Goal: Information Seeking & Learning: Compare options

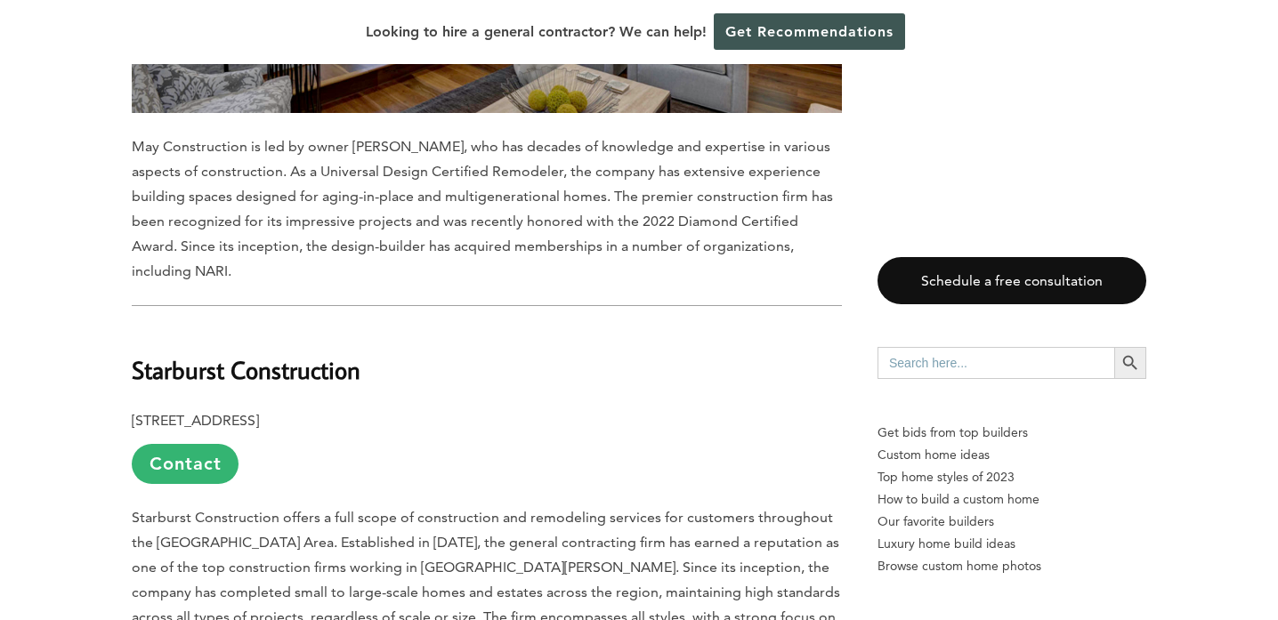
scroll to position [2846, 0]
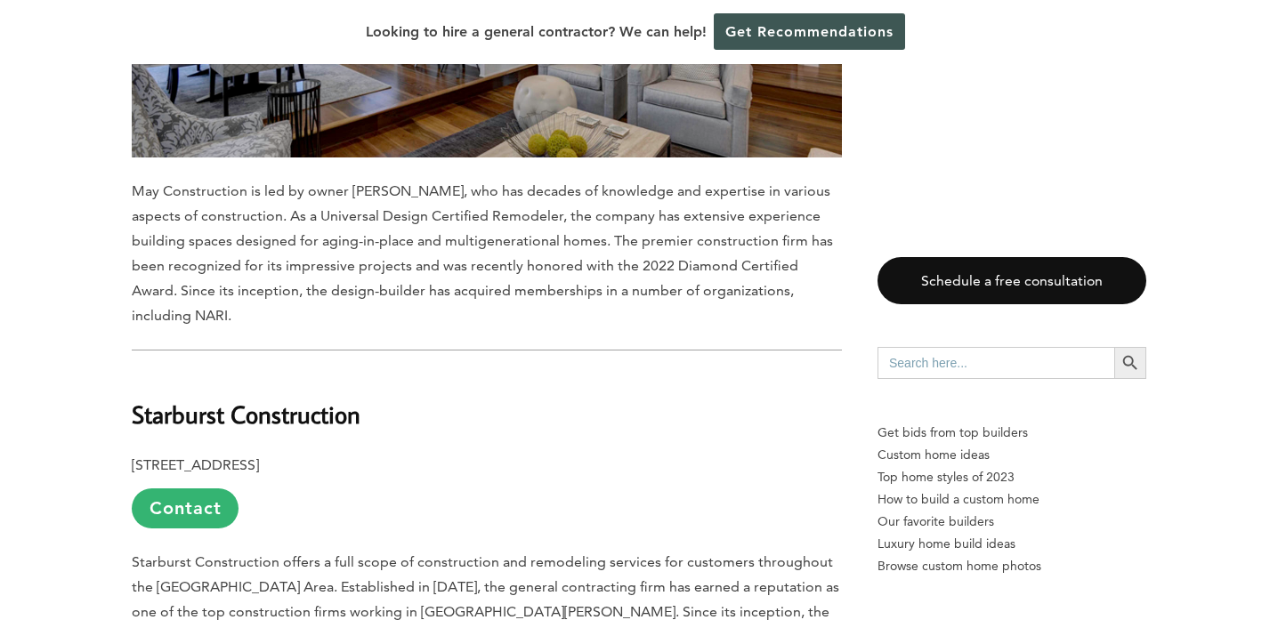
click at [274, 399] on b "Starburst Construction" at bounding box center [246, 414] width 229 height 31
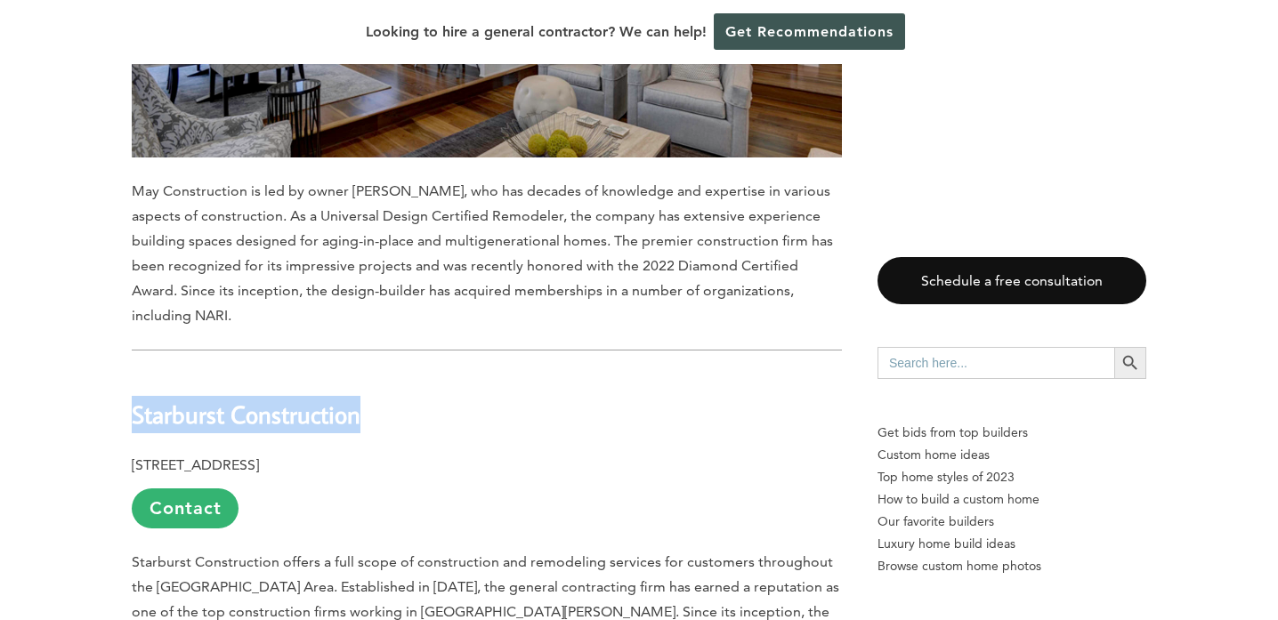
click at [274, 399] on b "Starburst Construction" at bounding box center [246, 414] width 229 height 31
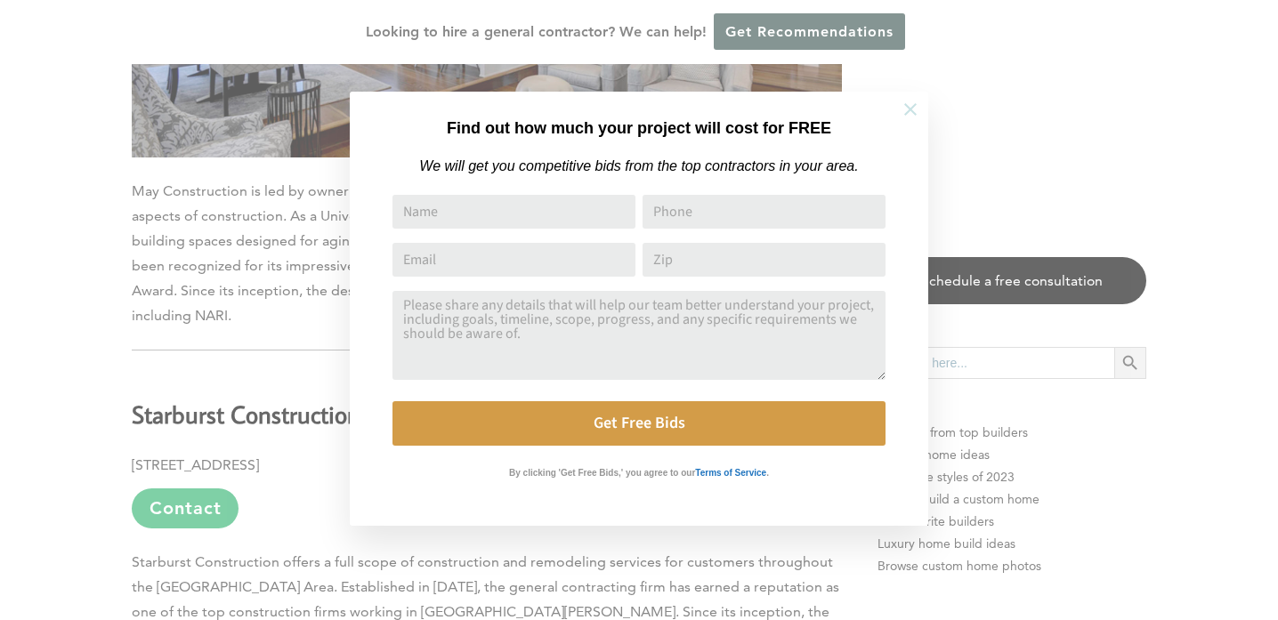
click at [909, 105] on icon at bounding box center [911, 110] width 20 height 20
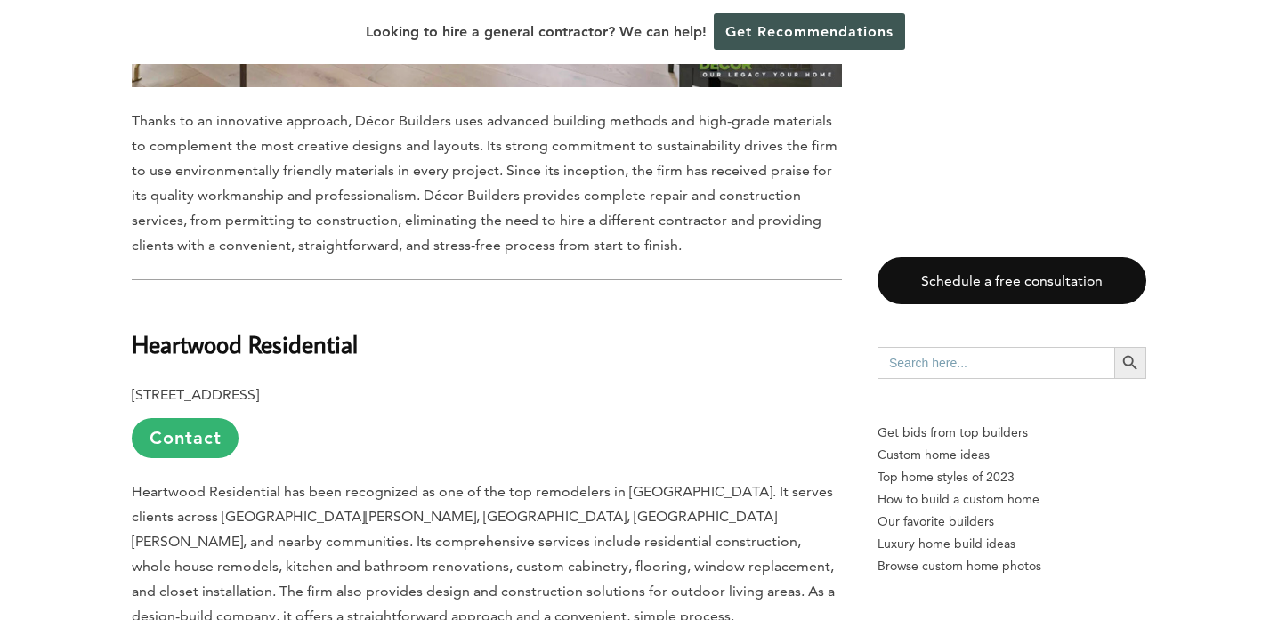
scroll to position [8082, 0]
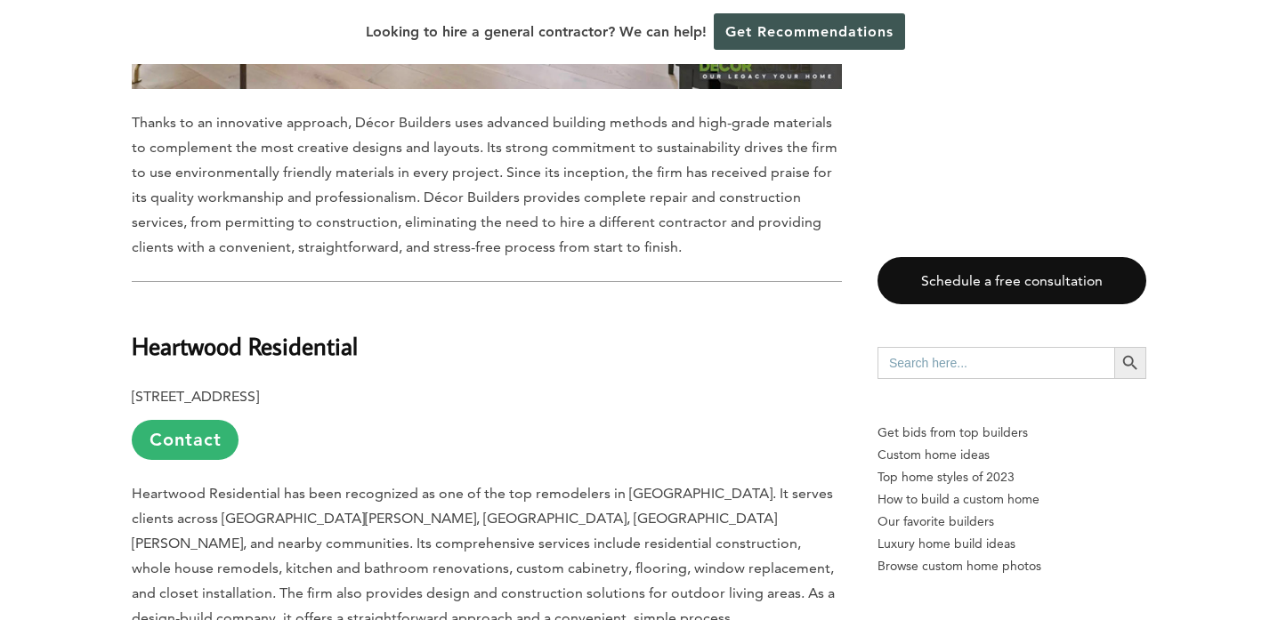
click at [271, 330] on b "Heartwood Residential" at bounding box center [245, 345] width 226 height 31
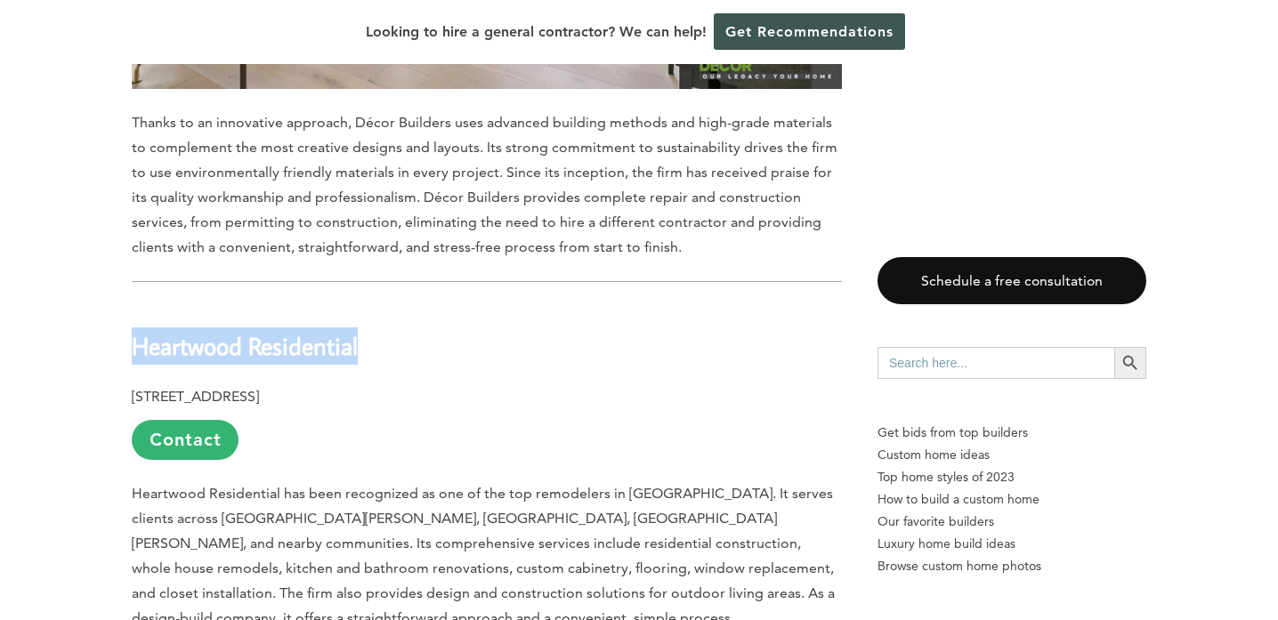
click at [271, 330] on b "Heartwood Residential" at bounding box center [245, 345] width 226 height 31
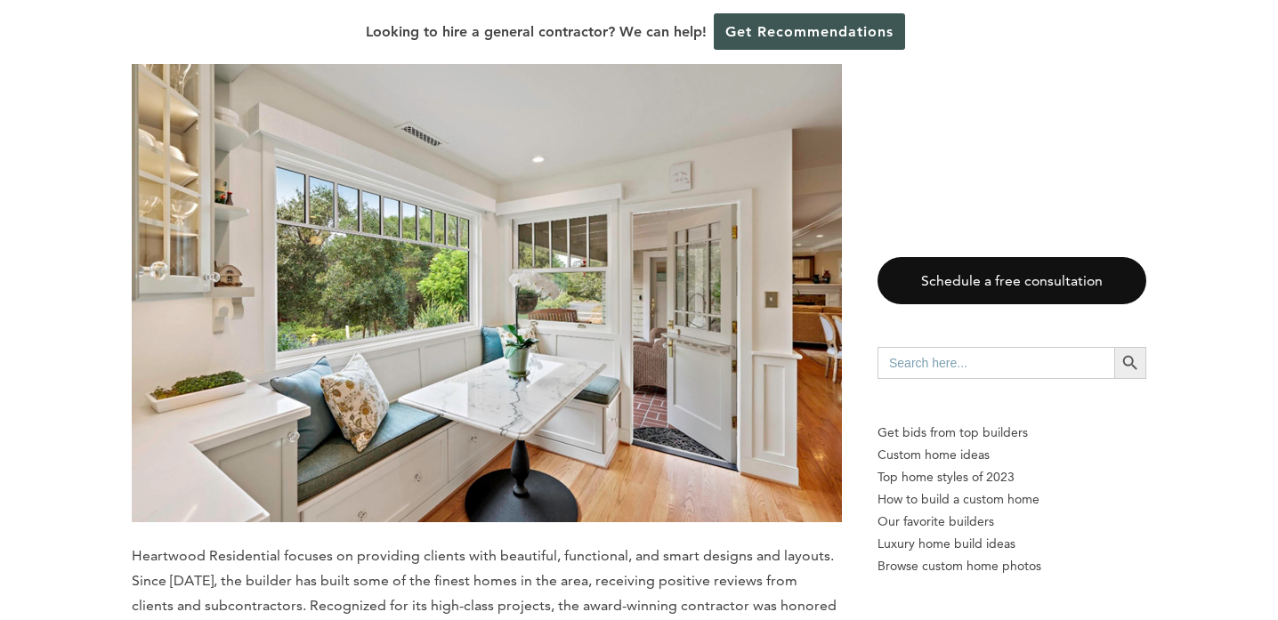
scroll to position [9078, 0]
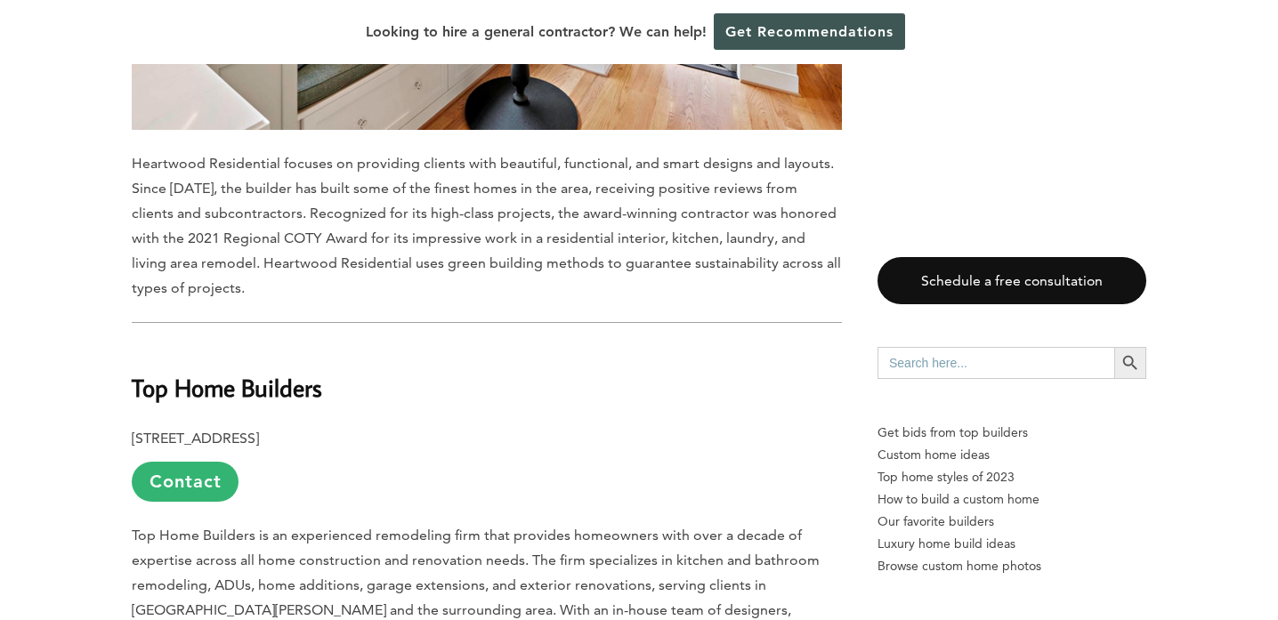
click at [436, 527] on span "Top Home Builders is an experienced remodeling firm that provides homeowners wi…" at bounding box center [479, 598] width 694 height 142
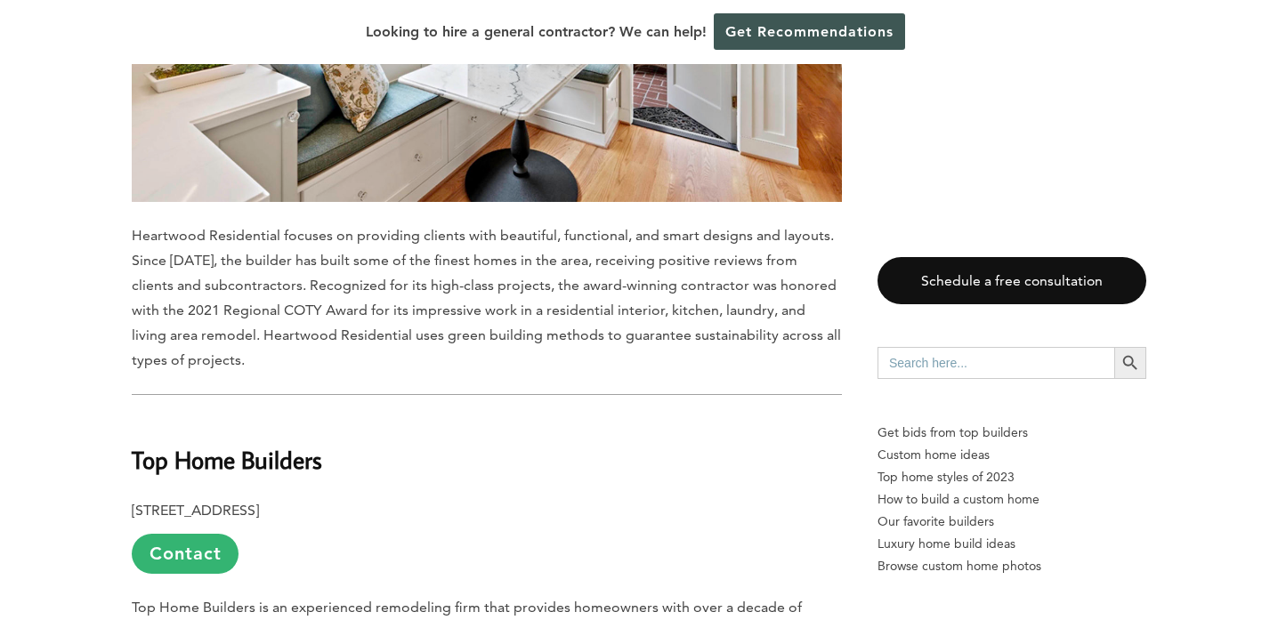
click at [226, 444] on b "Top Home Builders" at bounding box center [227, 459] width 190 height 31
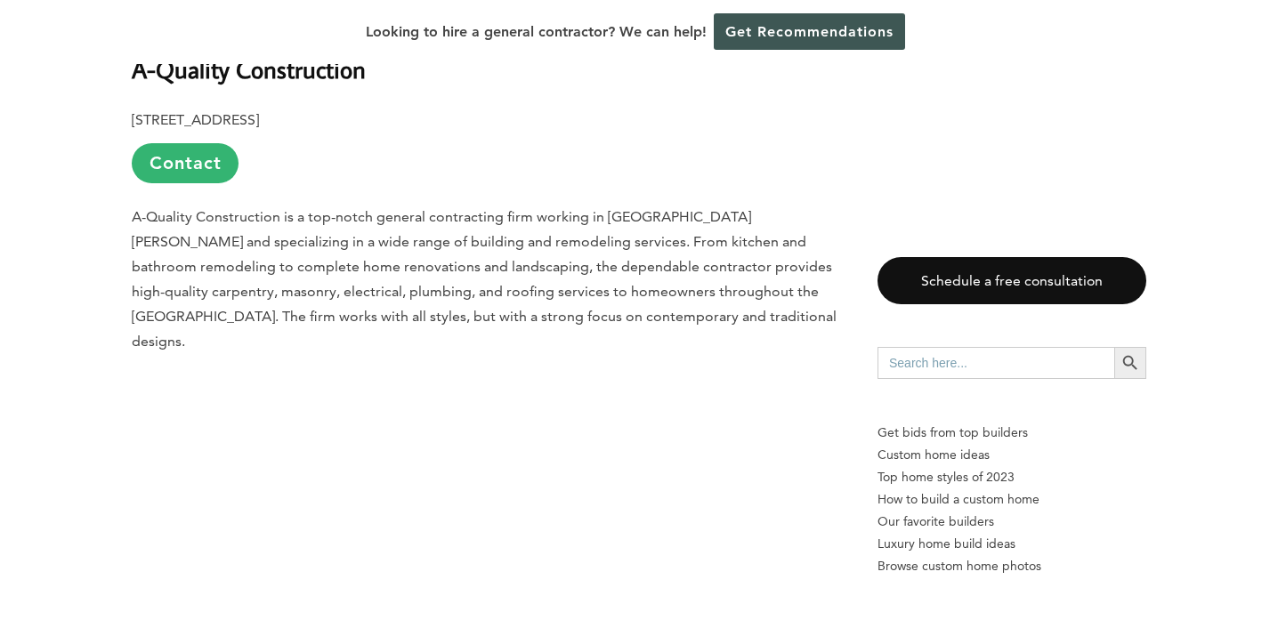
scroll to position [10140, 0]
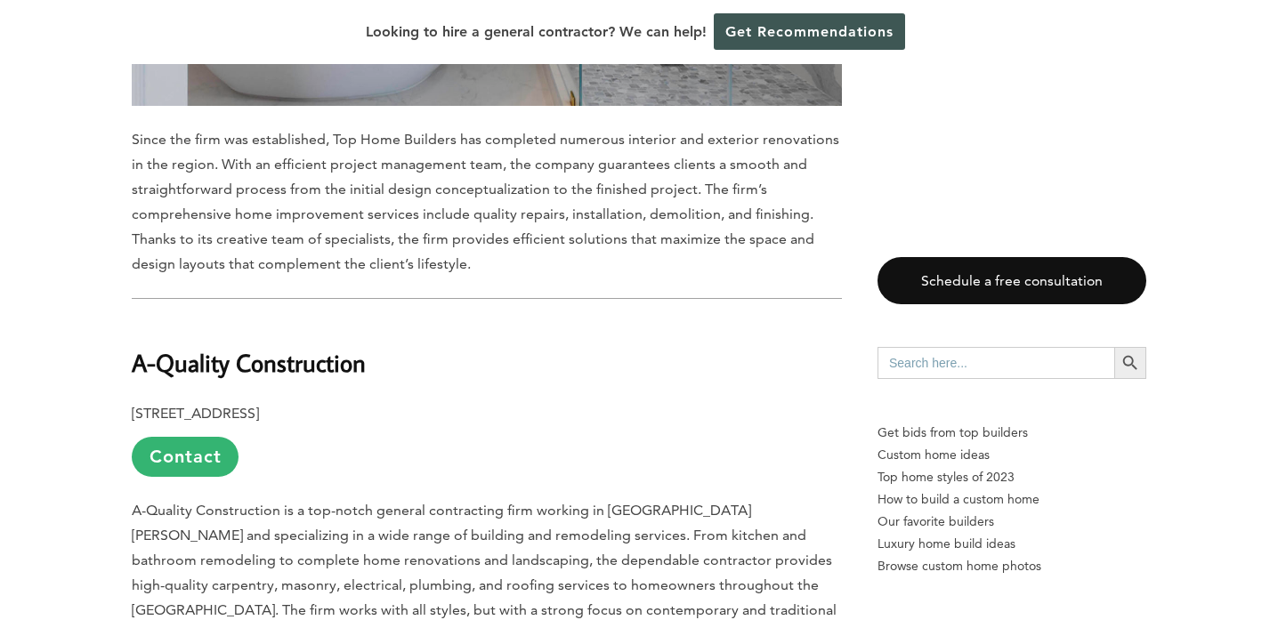
click at [224, 347] on b "A-Quality Construction" at bounding box center [249, 362] width 234 height 31
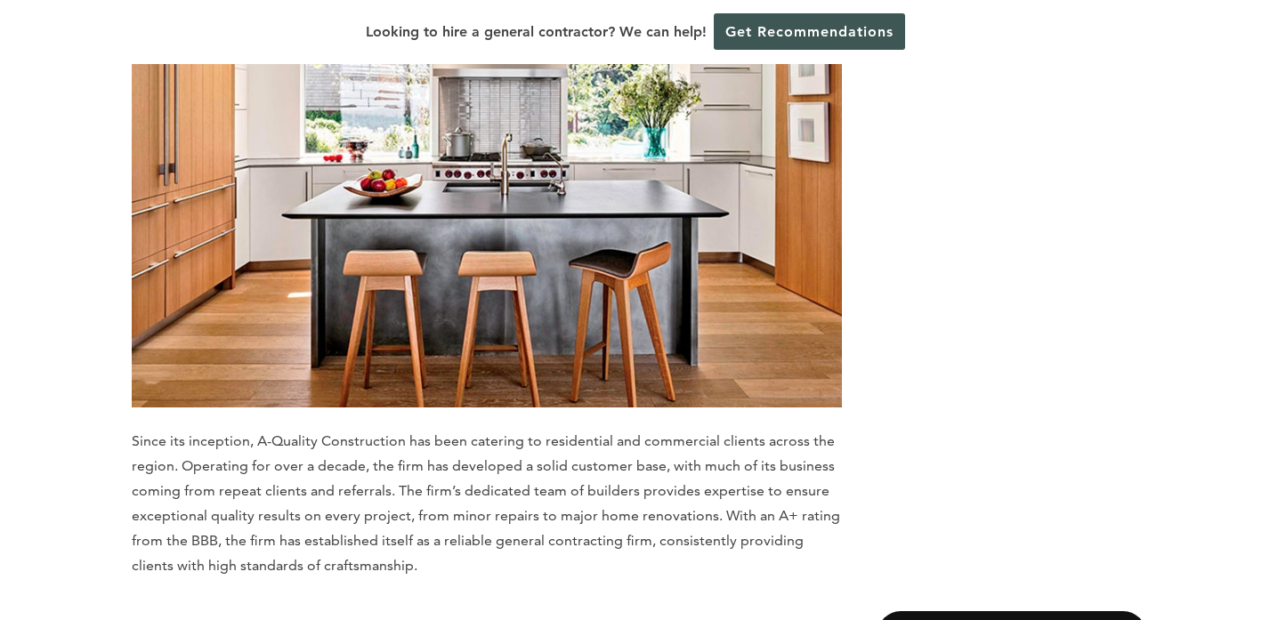
scroll to position [10492, 0]
